Goal: Information Seeking & Learning: Learn about a topic

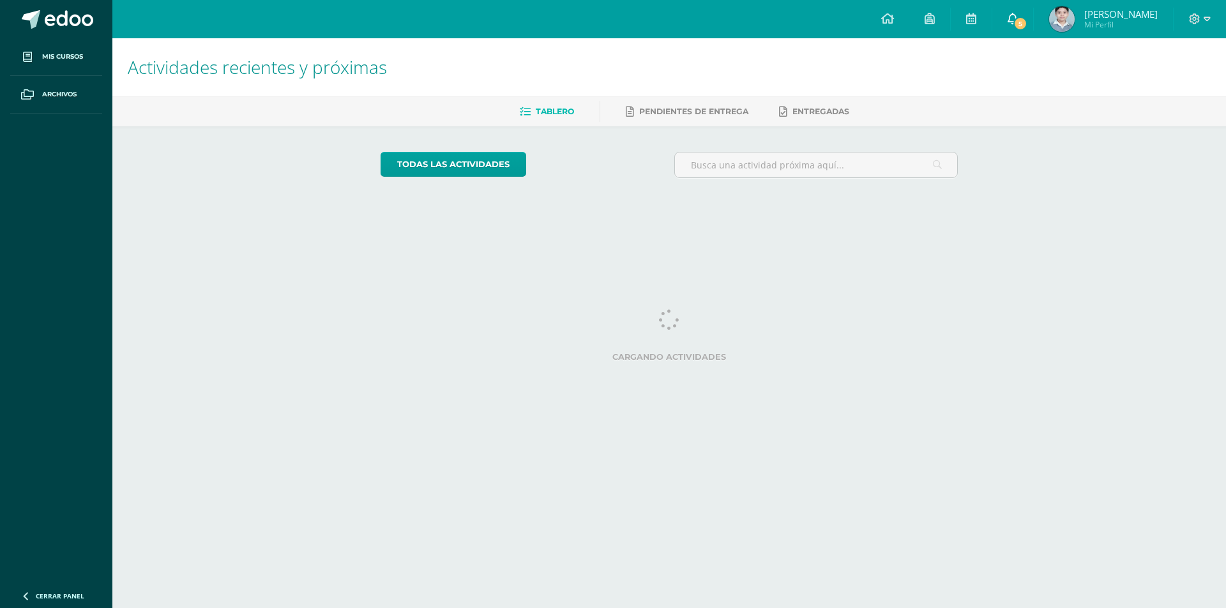
click at [1021, 27] on span "5" at bounding box center [1019, 24] width 14 height 14
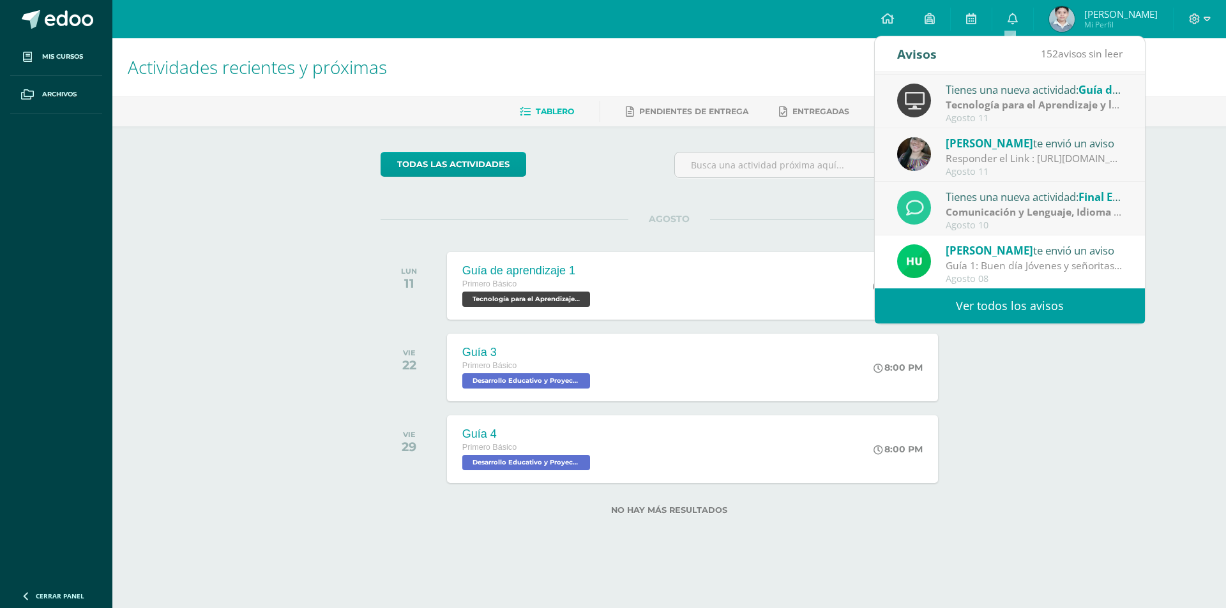
scroll to position [128, 0]
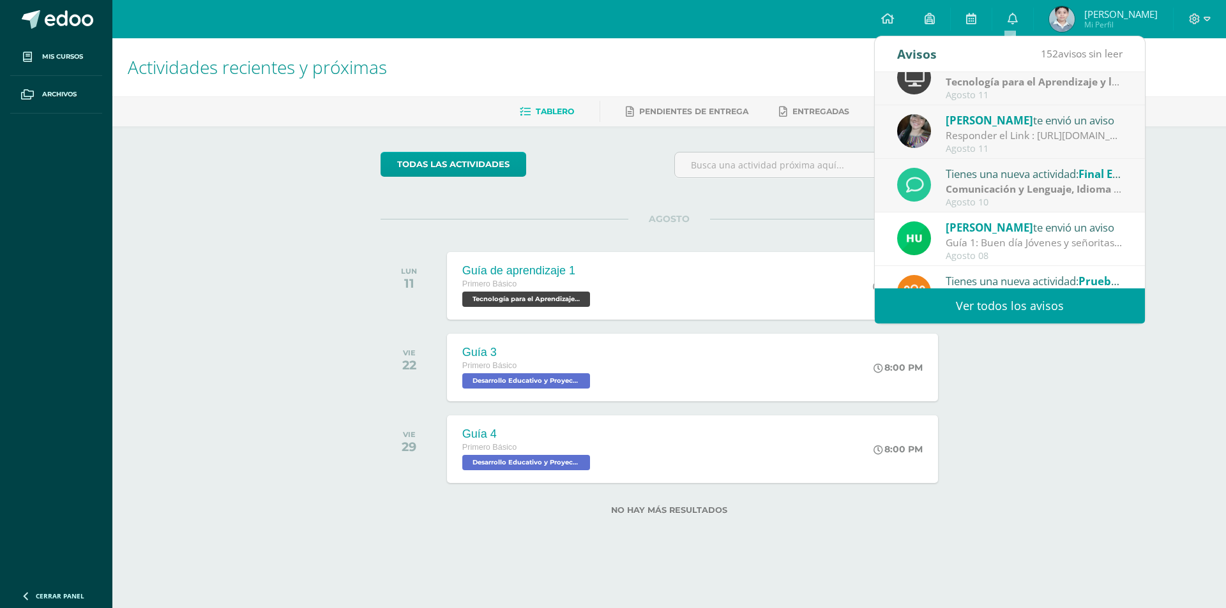
click at [1043, 200] on div "Agosto 10" at bounding box center [1033, 202] width 177 height 11
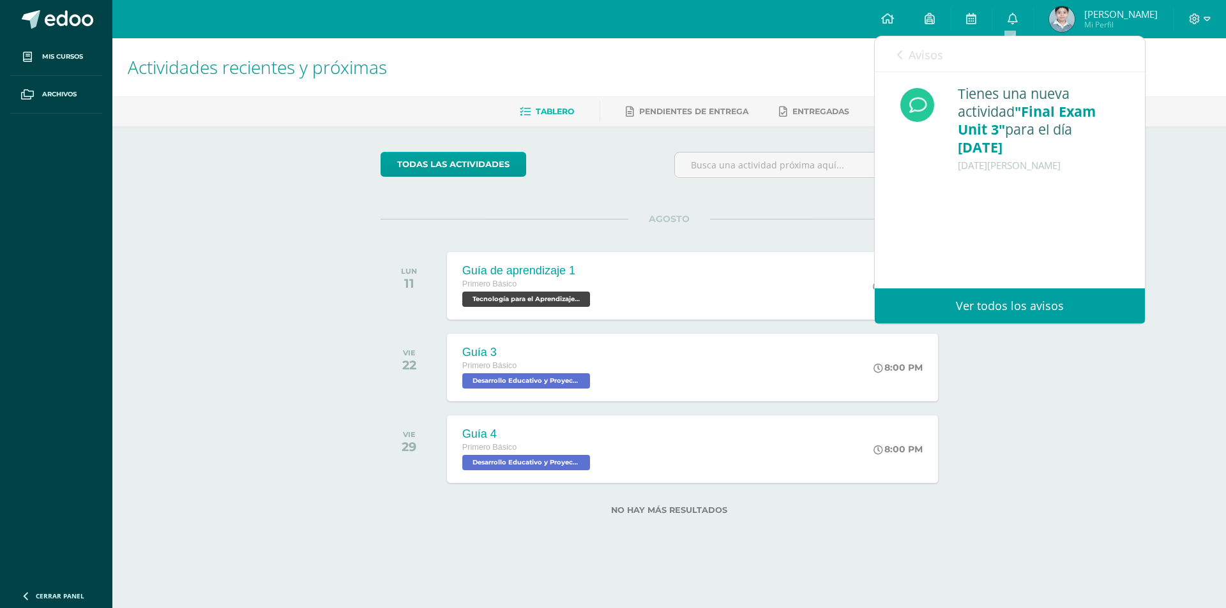
click at [1196, 184] on div "Actividades recientes y próximas Tablero Pendientes de entrega Entregadas todas…" at bounding box center [668, 297] width 1113 height 518
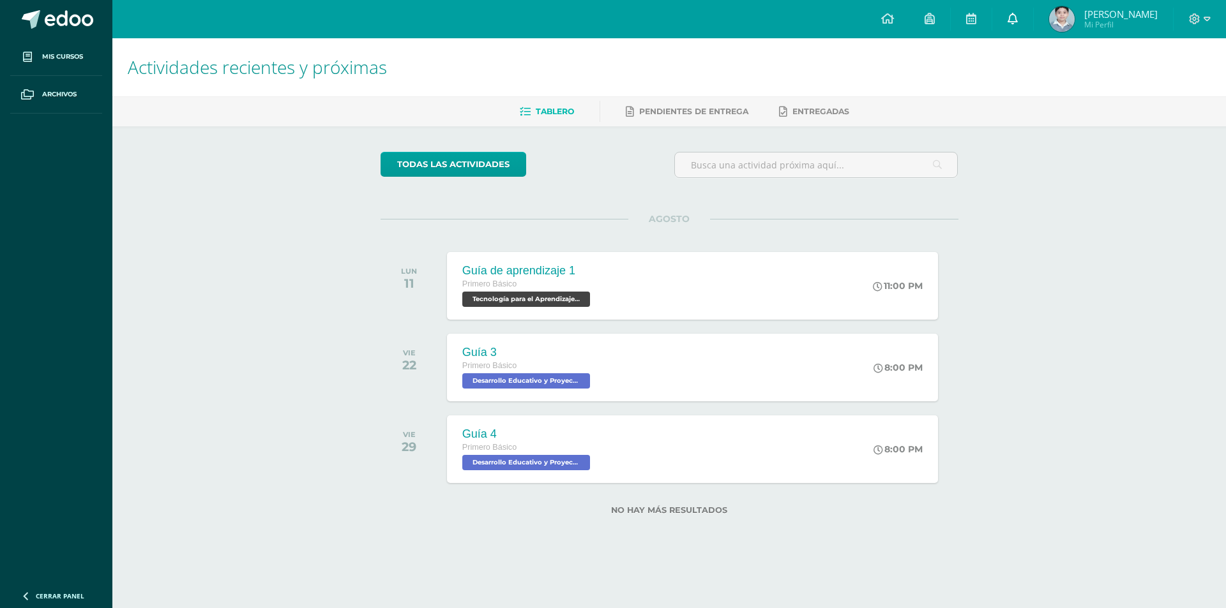
click at [1008, 19] on icon at bounding box center [1012, 18] width 10 height 11
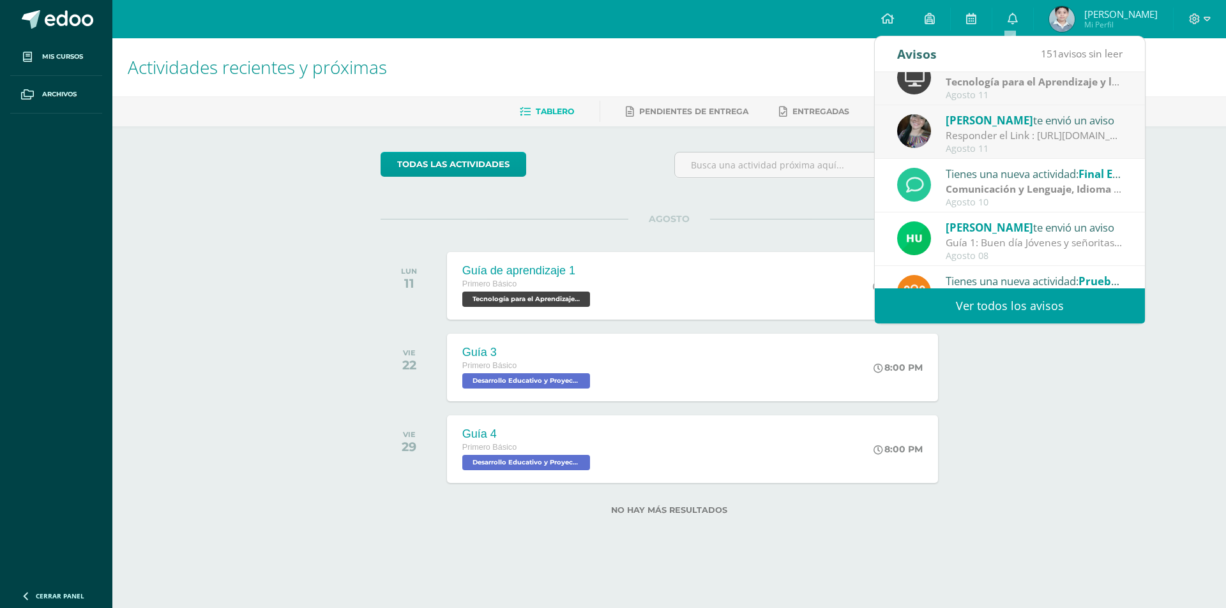
click at [1001, 151] on div "Agosto 11" at bounding box center [1033, 149] width 177 height 11
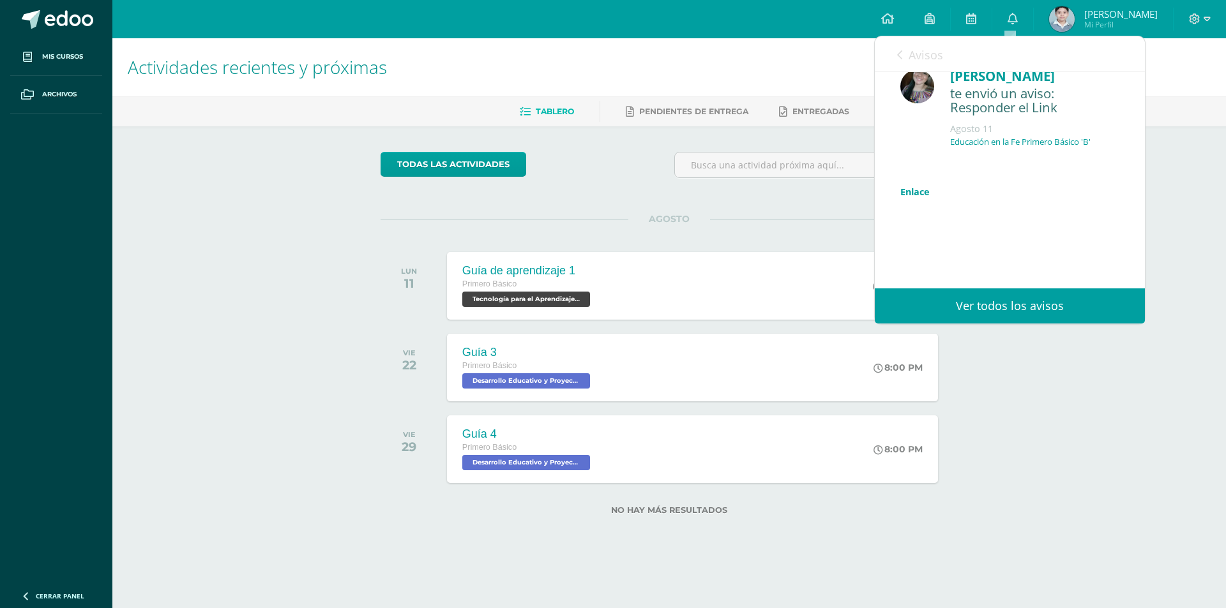
scroll to position [0, 0]
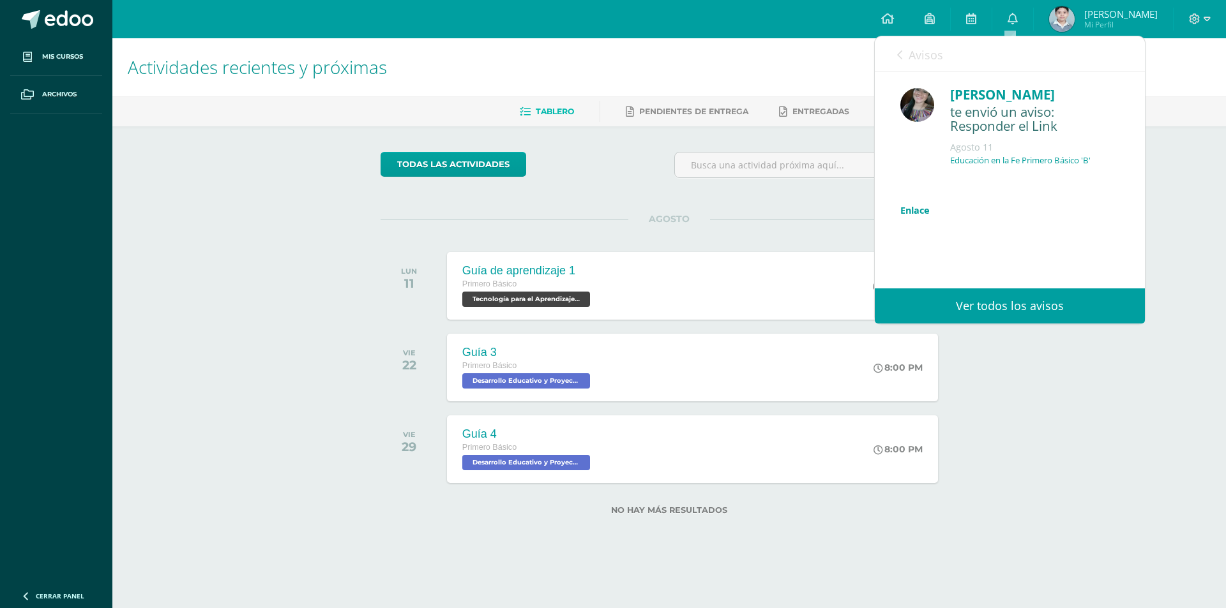
click at [922, 209] on link "Enlace" at bounding box center [914, 210] width 29 height 12
click at [919, 44] on link "Avisos" at bounding box center [920, 54] width 46 height 36
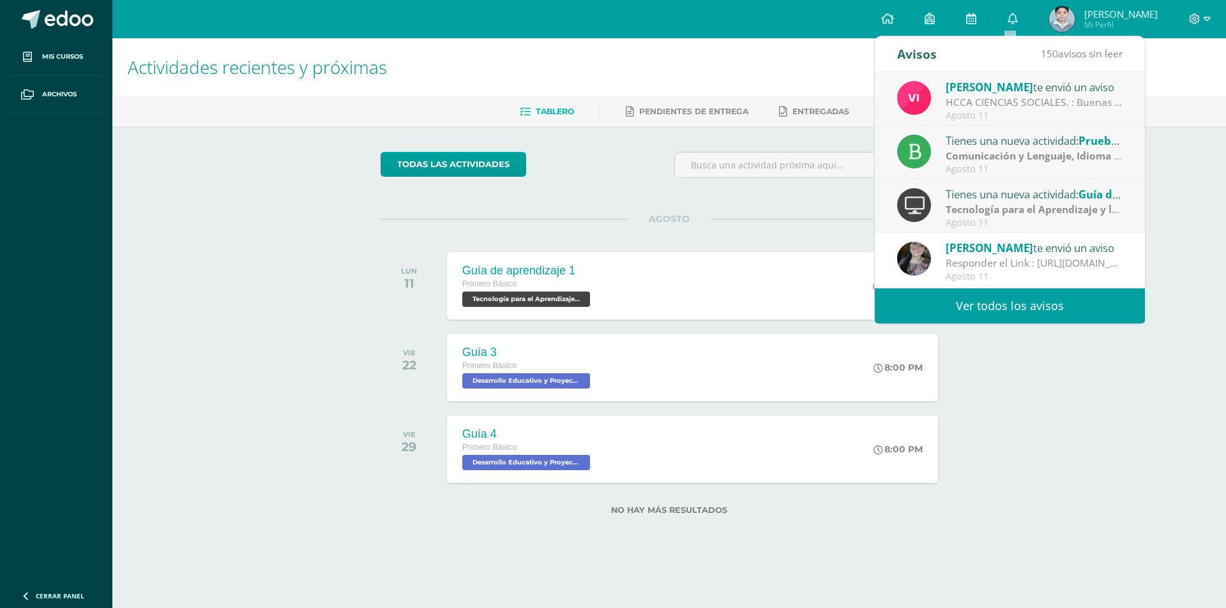
click at [1040, 202] on div "Tienes una nueva actividad: Guía de aprendizaje 1" at bounding box center [1033, 194] width 177 height 17
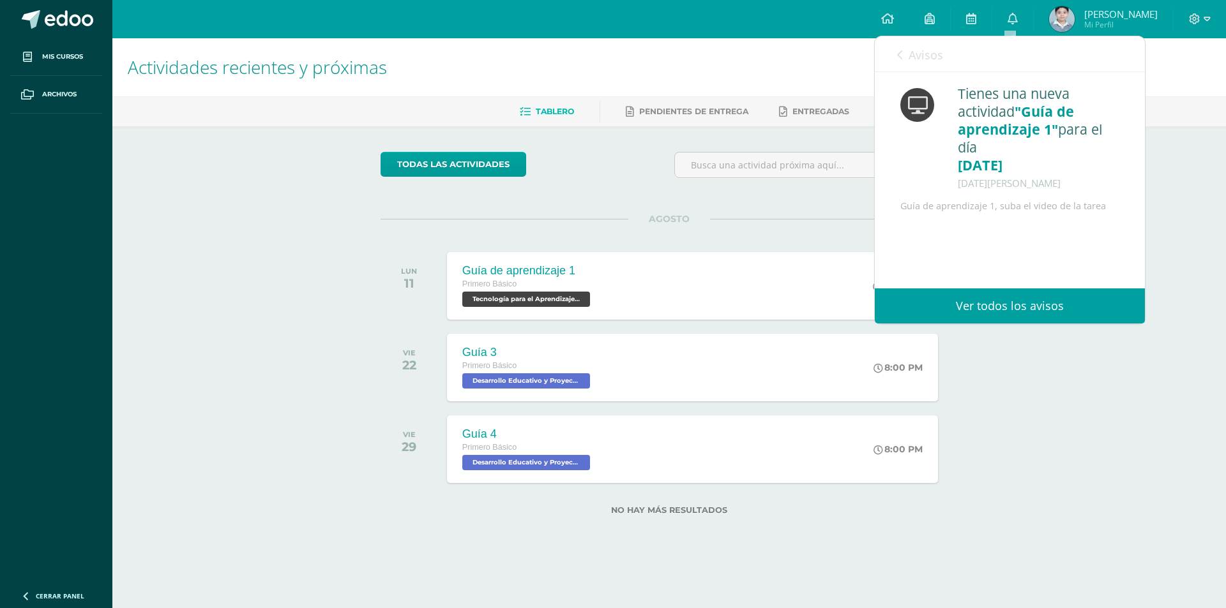
click at [913, 59] on span "Avisos" at bounding box center [925, 54] width 34 height 15
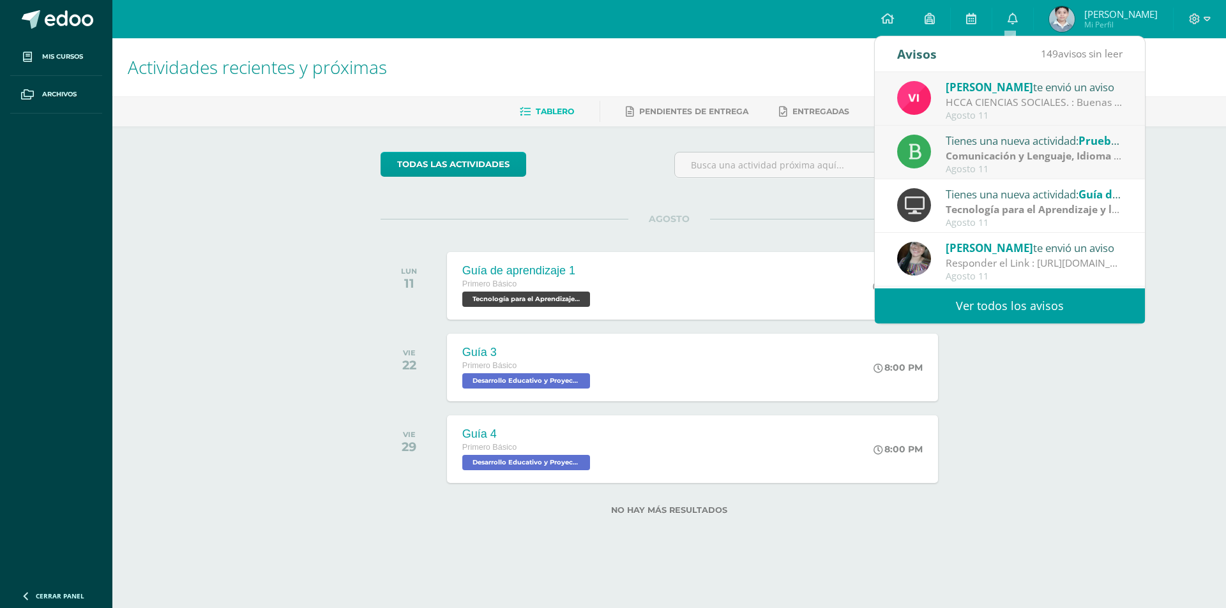
click at [1010, 158] on strong "Comunicación y Lenguaje, Idioma Español" at bounding box center [1048, 156] width 207 height 14
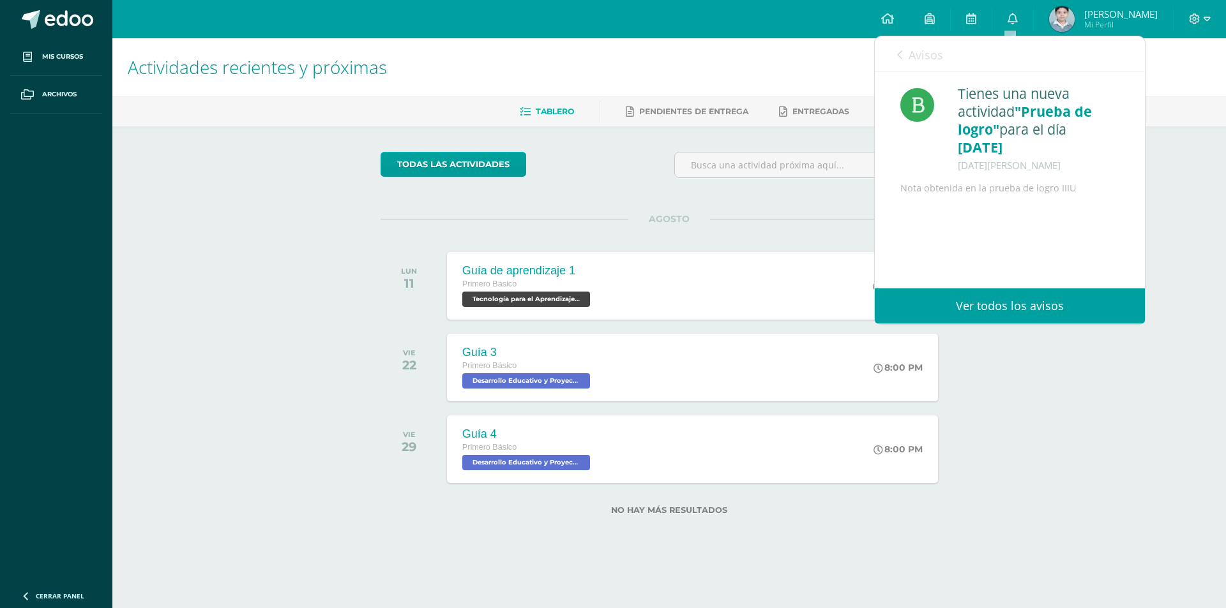
click at [908, 65] on link "Avisos" at bounding box center [920, 54] width 46 height 36
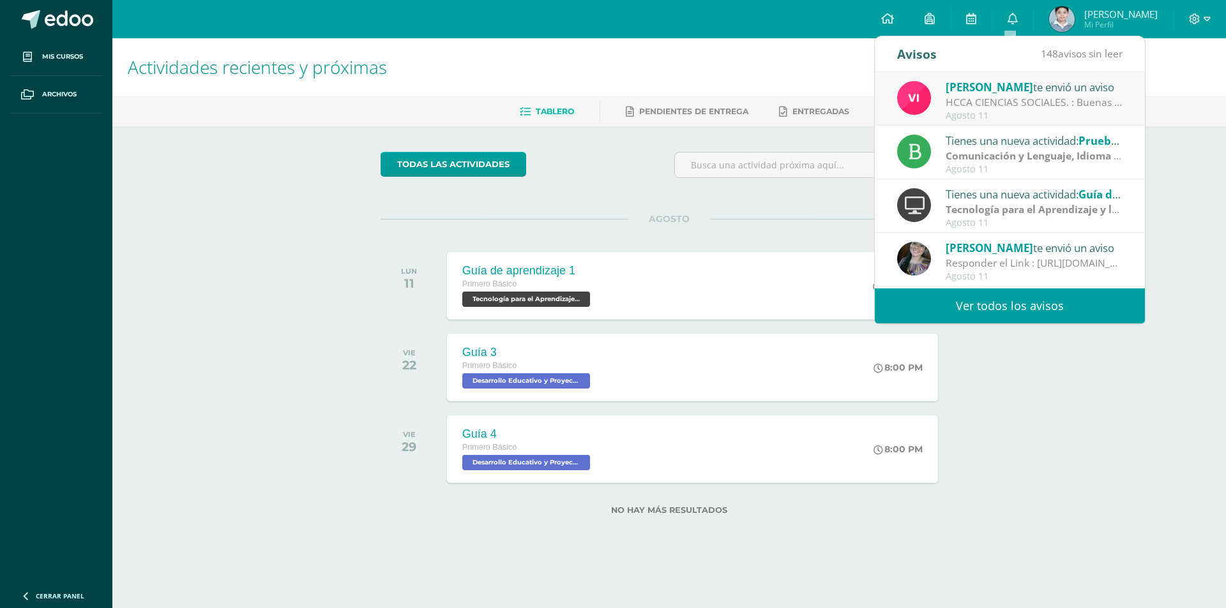
click at [1012, 103] on div "HCCA CIENCIAS SOCIALES. : Buenas tardes a todos, un gusto saludarles. Por este …" at bounding box center [1033, 102] width 177 height 15
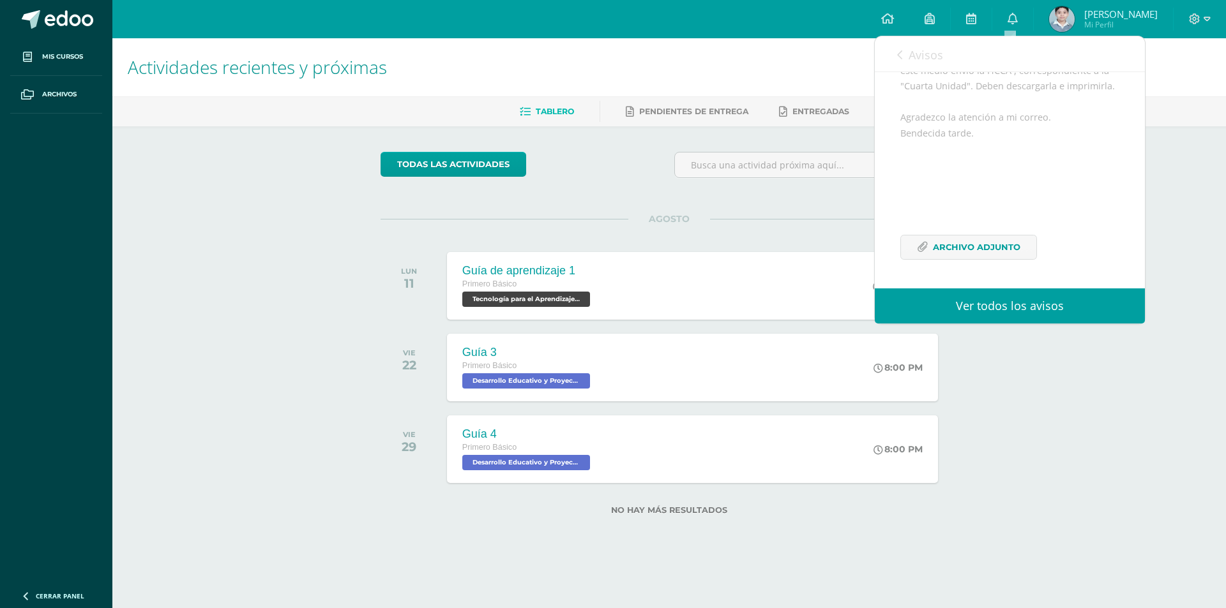
scroll to position [197, 0]
click at [1018, 244] on span "Archivo Adjunto" at bounding box center [976, 248] width 87 height 24
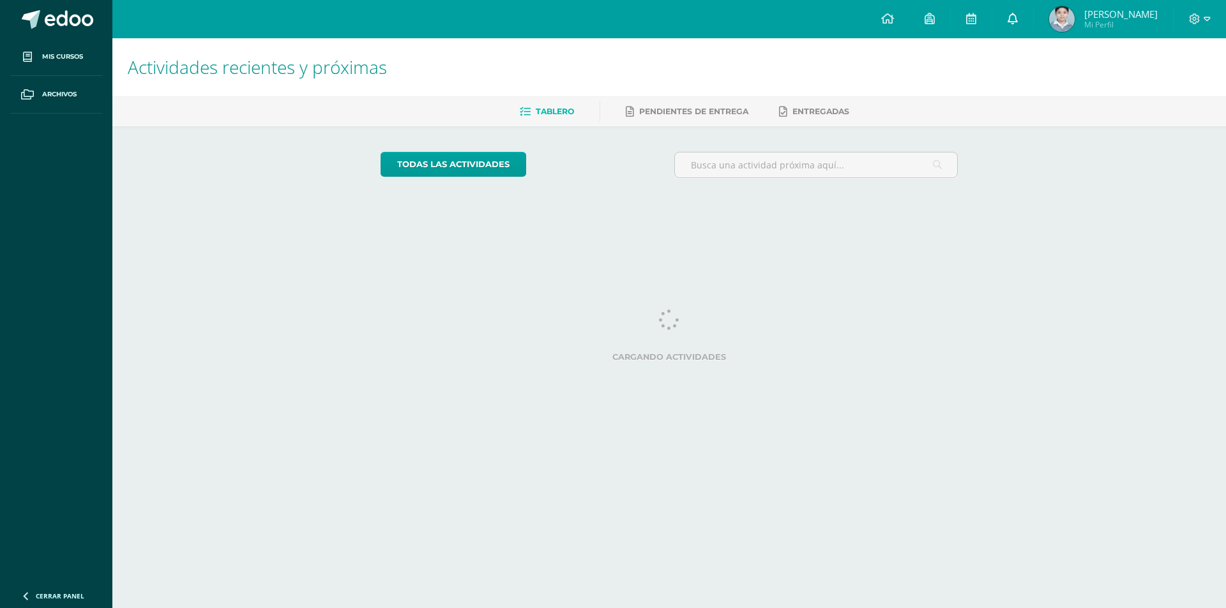
click at [1007, 19] on icon at bounding box center [1012, 18] width 10 height 11
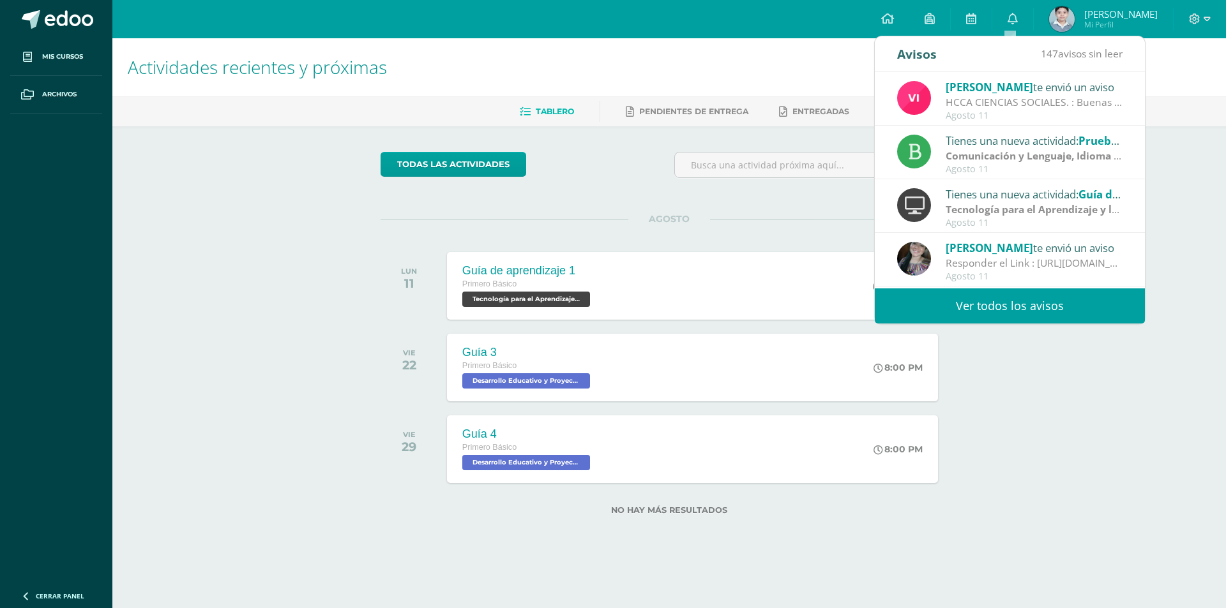
click at [1028, 221] on div "Agosto 11" at bounding box center [1033, 223] width 177 height 11
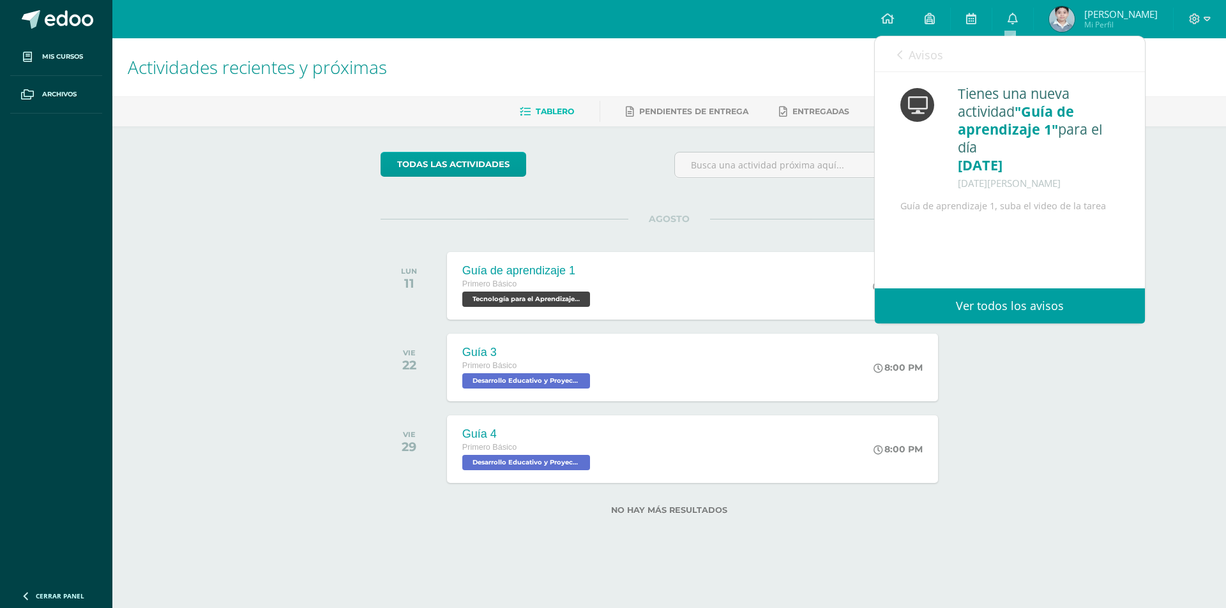
click at [1160, 178] on div "Actividades recientes y próximas Tablero Pendientes de entrega Entregadas todas…" at bounding box center [668, 297] width 1113 height 518
